Goal: Transaction & Acquisition: Obtain resource

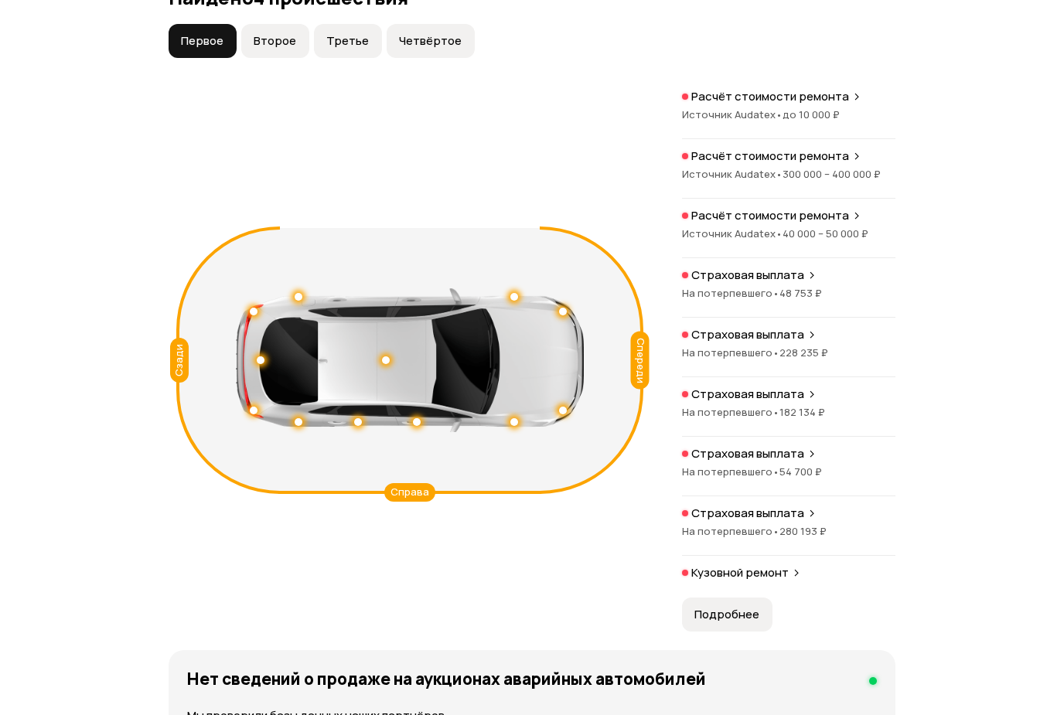
scroll to position [1818, 0]
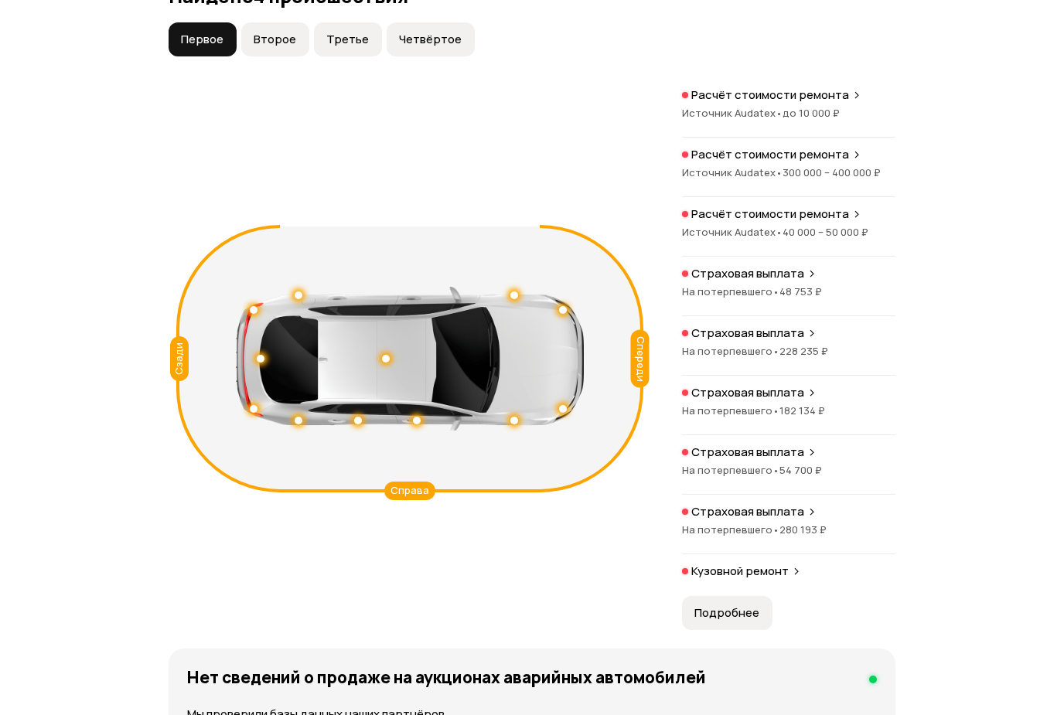
click at [753, 621] on span "Подробнее" at bounding box center [727, 613] width 65 height 15
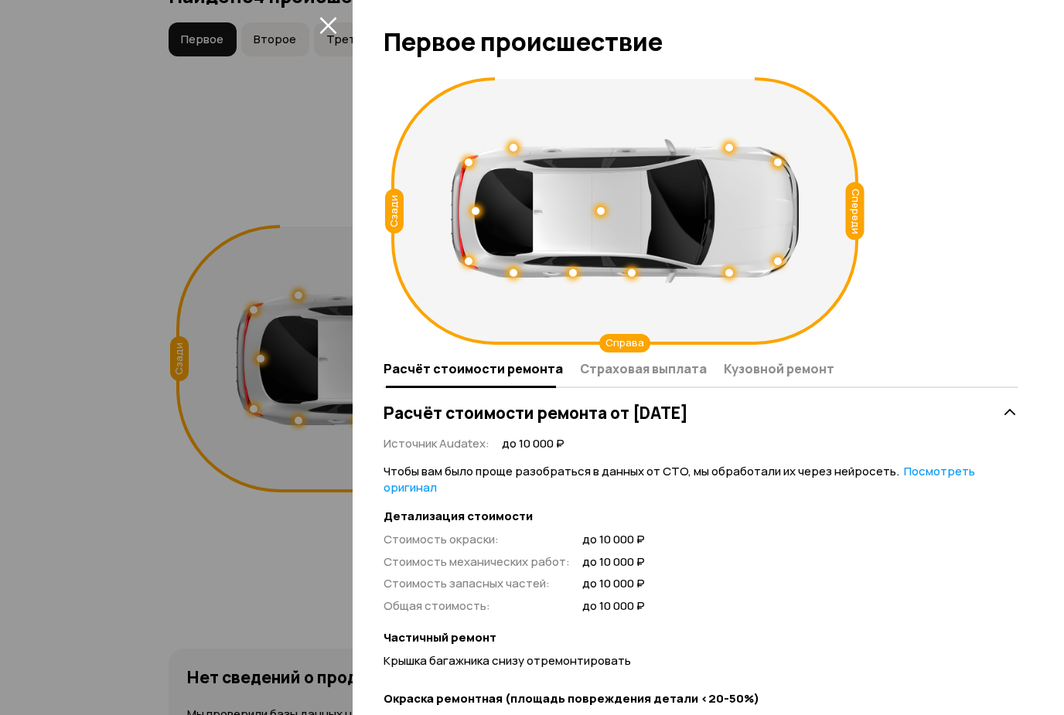
scroll to position [0, 0]
click at [330, 32] on icon "закрыть" at bounding box center [328, 25] width 18 height 18
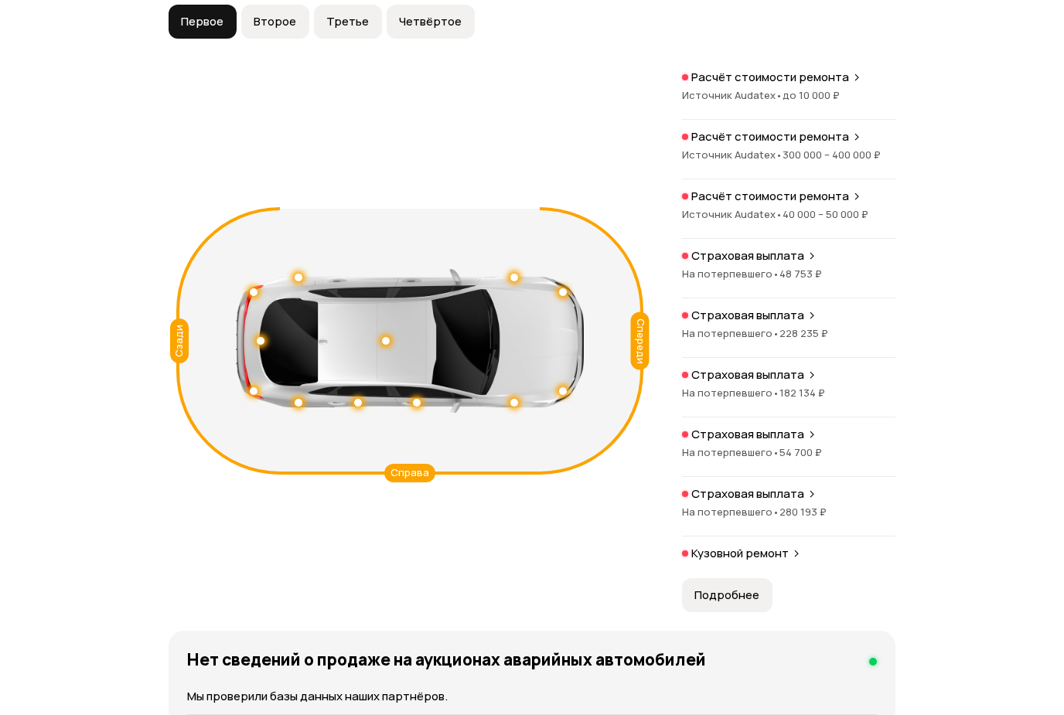
scroll to position [1835, 0]
click at [374, 384] on div at bounding box center [410, 342] width 348 height 144
click at [385, 375] on div at bounding box center [410, 342] width 348 height 144
click at [384, 345] on div at bounding box center [386, 341] width 8 height 8
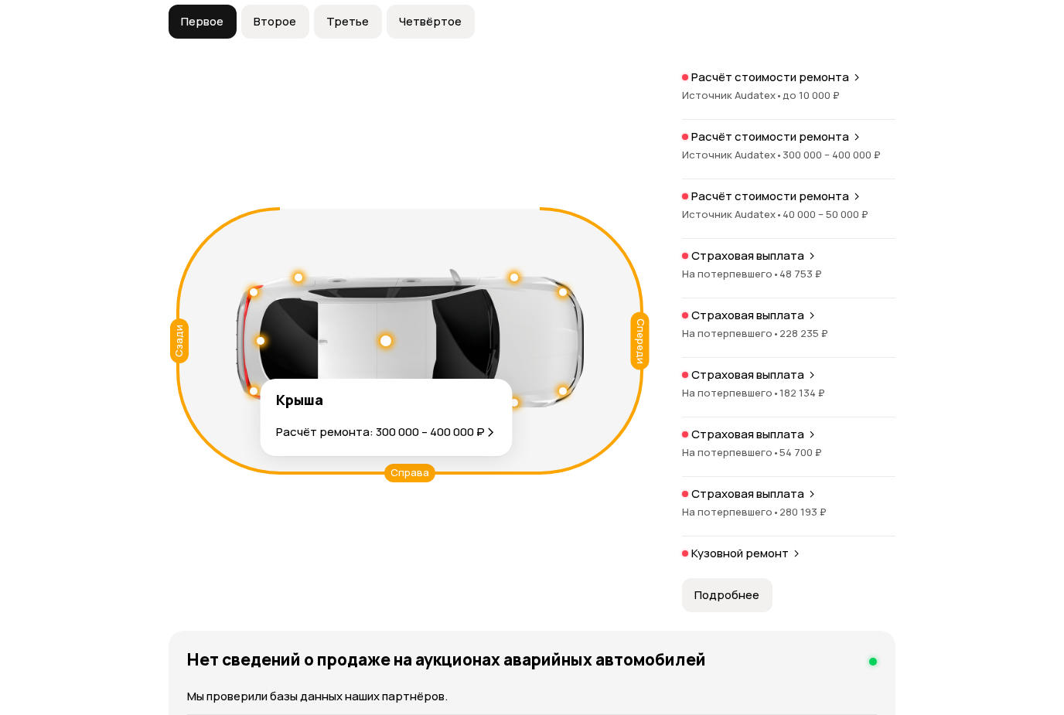
click at [386, 346] on div at bounding box center [386, 341] width 11 height 11
click at [423, 483] on div "Справа" at bounding box center [409, 473] width 51 height 19
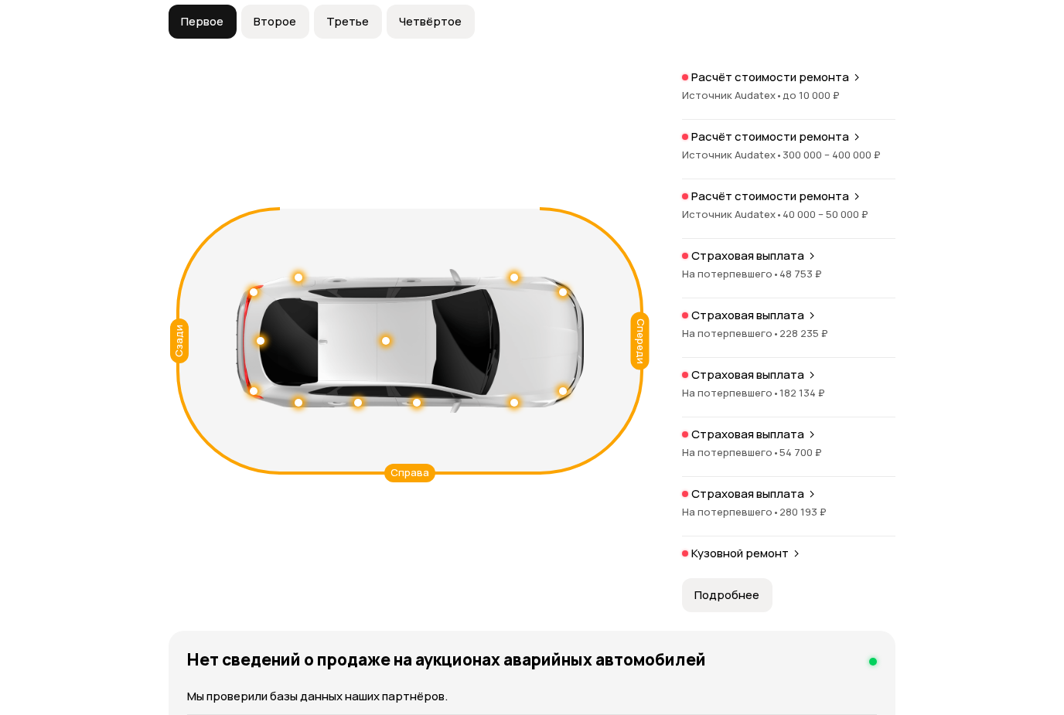
click at [425, 514] on div "Спереди Сзади Справа Расчёт стоимости ремонта Источник Audatex • до 10 000 ₽ Ра…" at bounding box center [532, 341] width 727 height 543
click at [422, 483] on div "Справа" at bounding box center [409, 473] width 51 height 19
click at [418, 483] on div "Справа" at bounding box center [409, 473] width 51 height 19
click at [635, 370] on div "Спереди" at bounding box center [640, 341] width 19 height 58
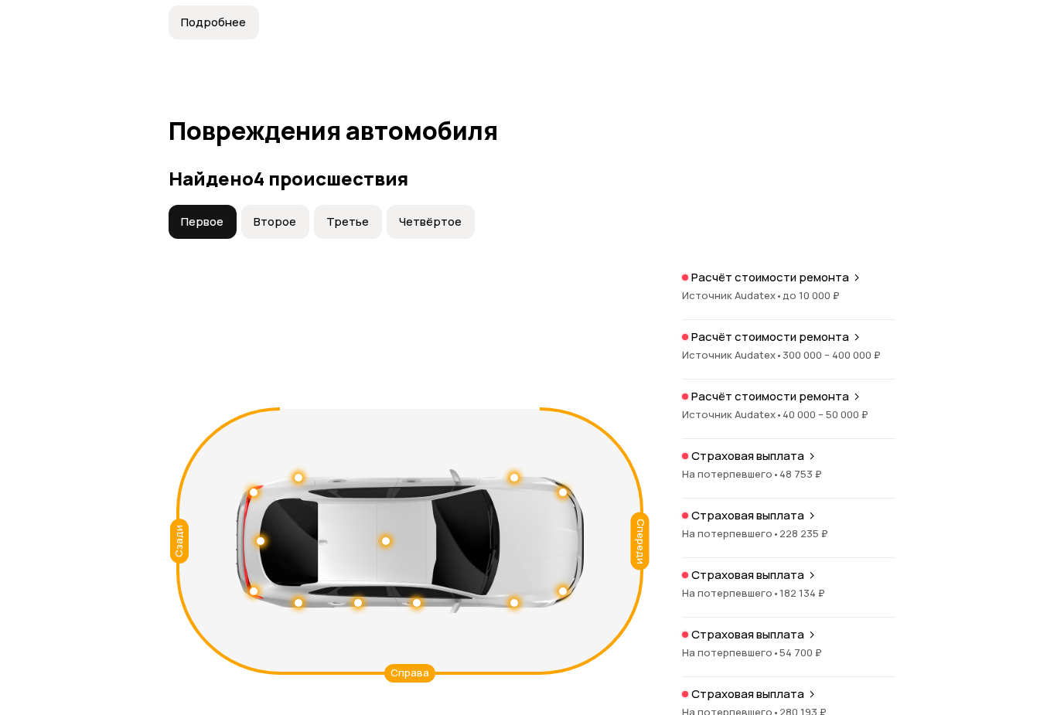
scroll to position [1633, 0]
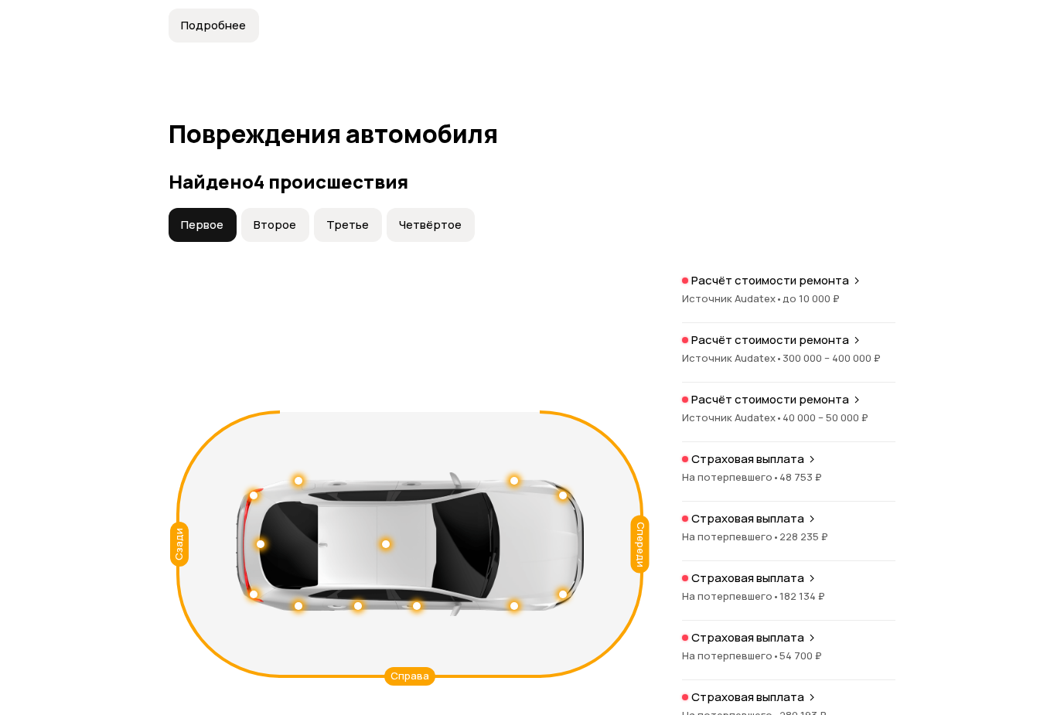
click at [249, 241] on button "Второе" at bounding box center [275, 224] width 68 height 34
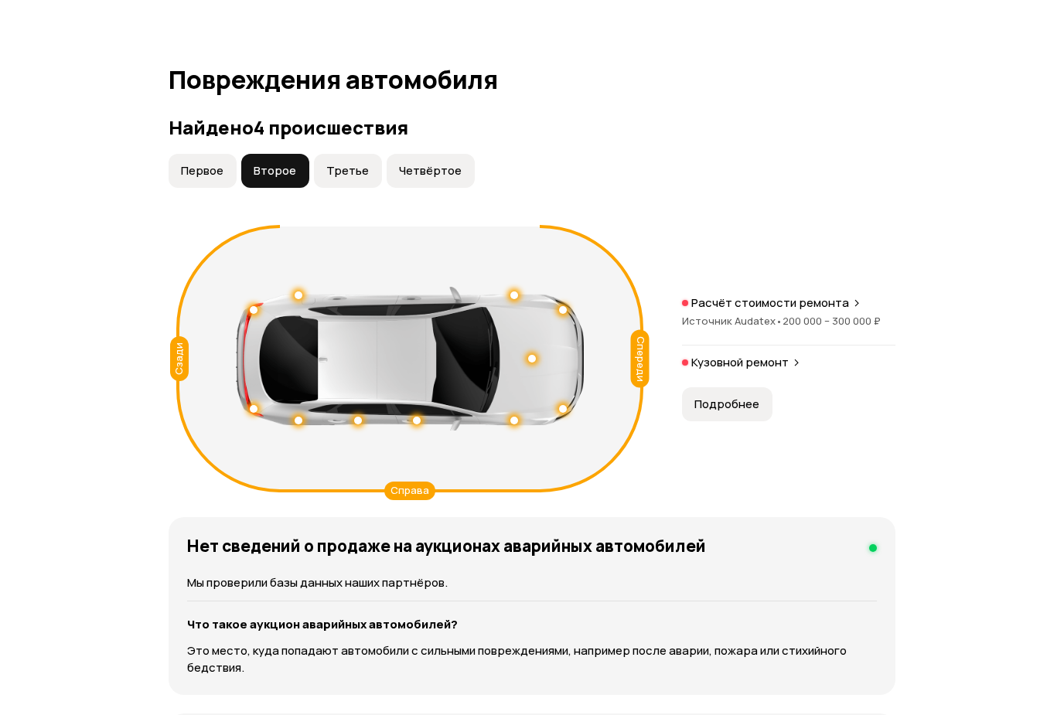
scroll to position [1686, 0]
click at [336, 188] on button "Третье" at bounding box center [348, 171] width 68 height 34
click at [417, 138] on h3 "Найдено 4 происшествия" at bounding box center [532, 128] width 727 height 22
click at [433, 188] on button "Четвёртое" at bounding box center [431, 171] width 88 height 34
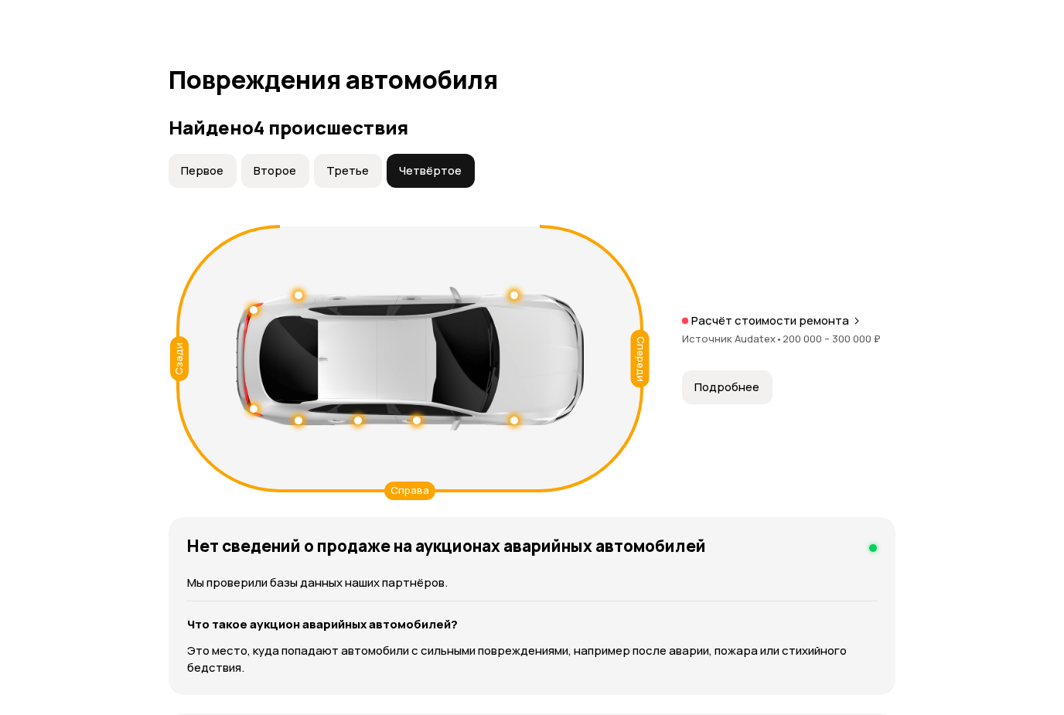
click at [236, 188] on button "Первое" at bounding box center [203, 171] width 68 height 34
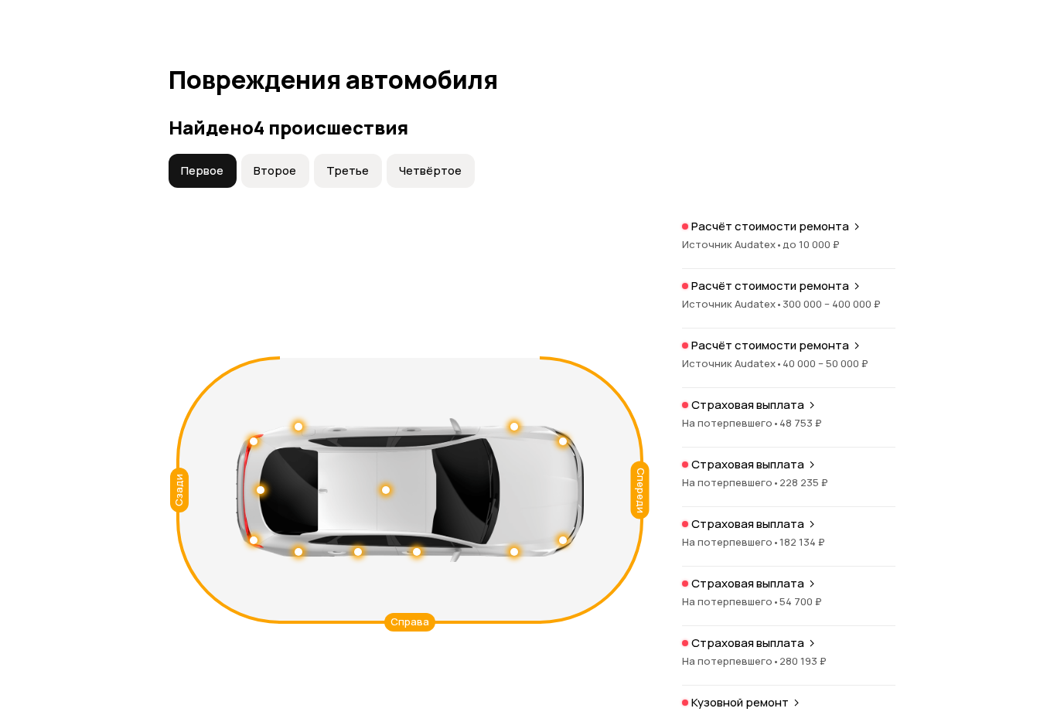
click at [193, 179] on span "Первое" at bounding box center [202, 170] width 43 height 15
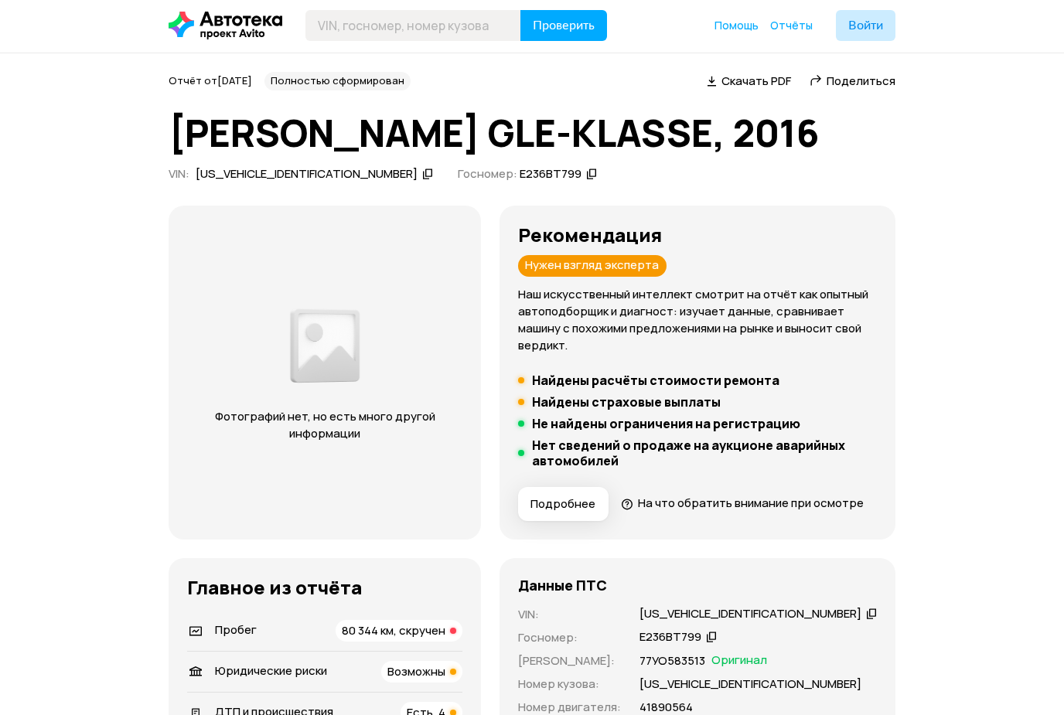
scroll to position [0, 0]
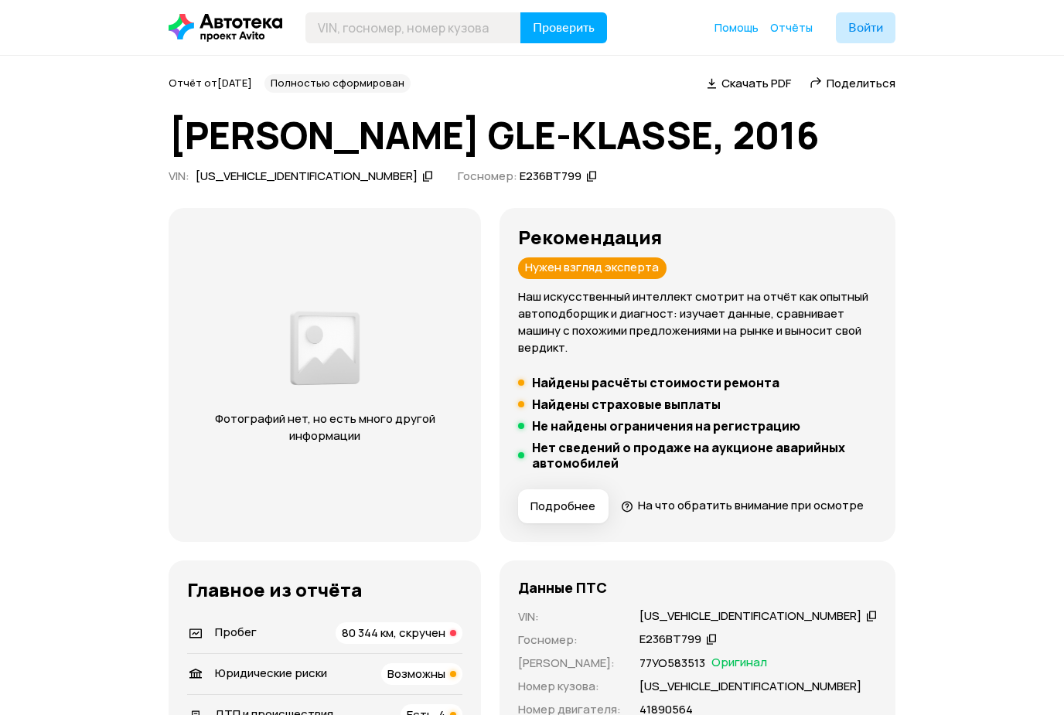
click at [789, 77] on span "Скачать PDF" at bounding box center [757, 83] width 70 height 16
